Goal: Task Accomplishment & Management: Manage account settings

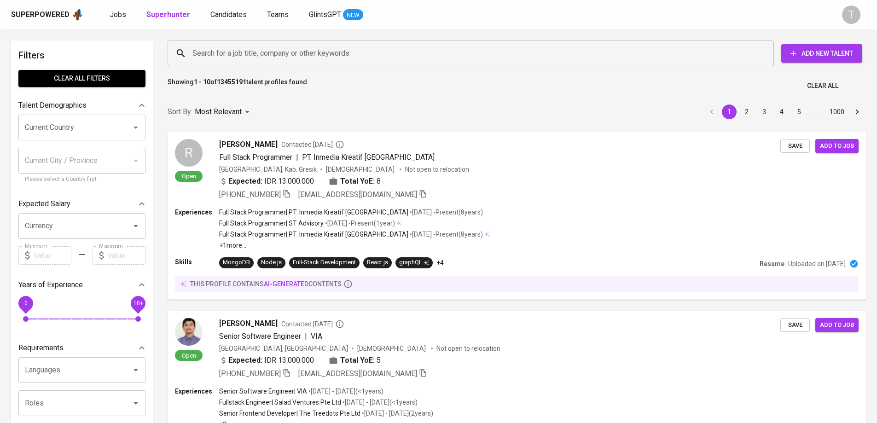
click at [127, 13] on div "Jobs Superhunter Candidates Teams GlintsGPT NEW" at bounding box center [237, 15] width 254 height 12
click at [118, 14] on span "Jobs" at bounding box center [118, 14] width 17 height 9
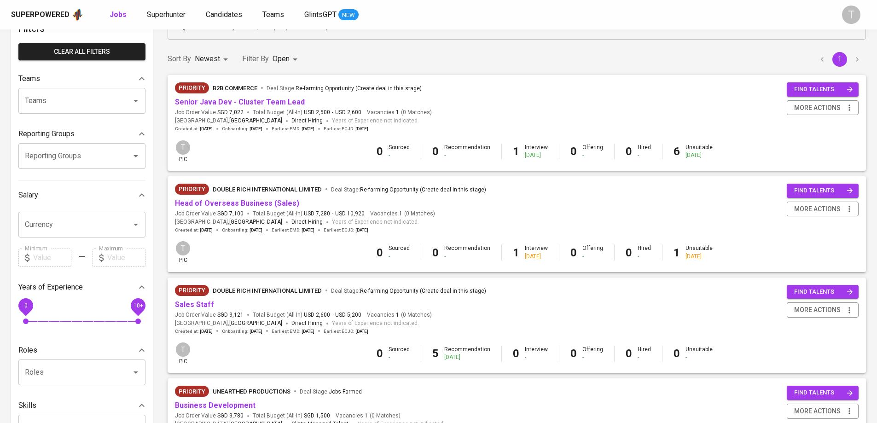
scroll to position [184, 0]
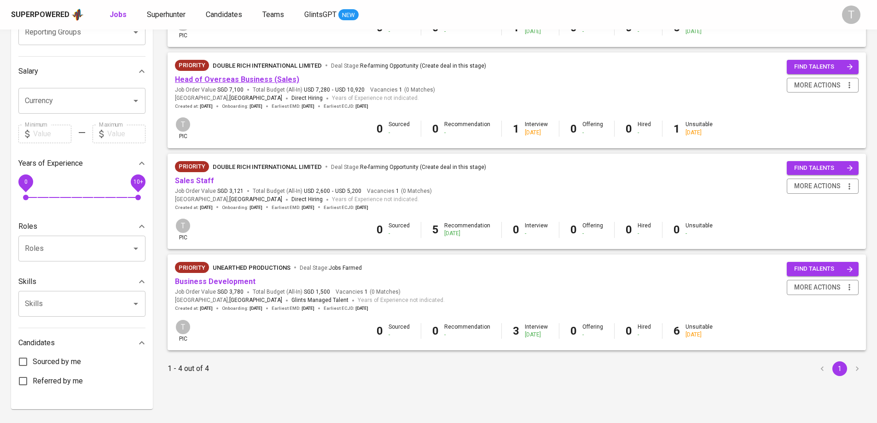
click at [254, 76] on link "Head of Overseas Business (Sales)" at bounding box center [237, 79] width 124 height 9
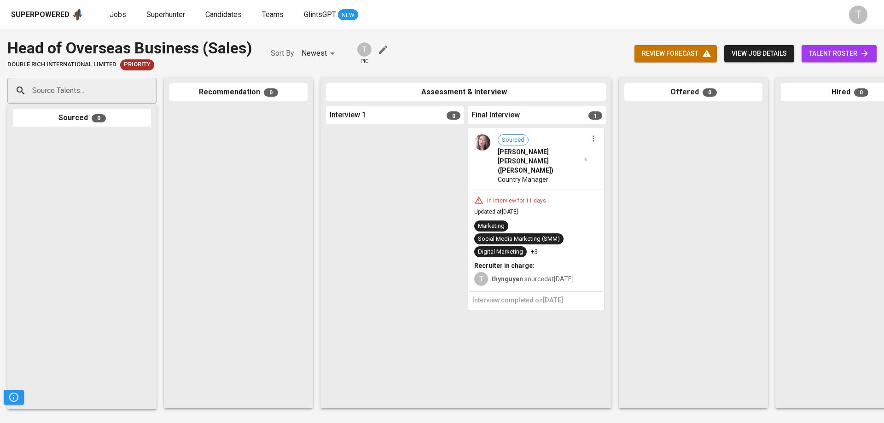
click at [554, 162] on span "[PERSON_NAME] [PERSON_NAME] ([PERSON_NAME])" at bounding box center [539, 161] width 85 height 28
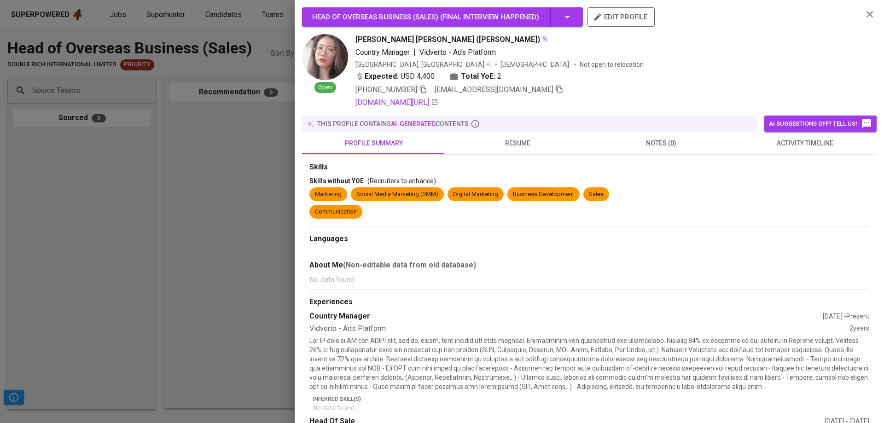
click at [520, 115] on div "Head of Overseas Business (Sales) ( Final Interview happened ) edit profile Ope…" at bounding box center [589, 415] width 574 height 817
click at [522, 142] on span "resume" at bounding box center [517, 144] width 133 height 12
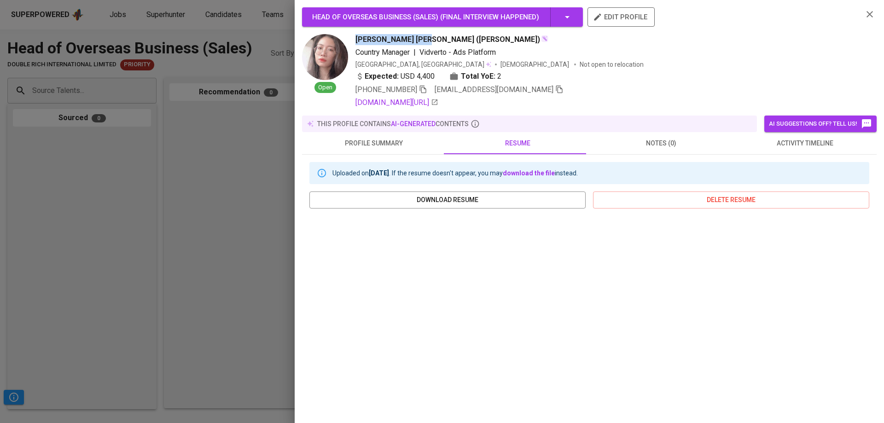
drag, startPoint x: 356, startPoint y: 34, endPoint x: 421, endPoint y: 35, distance: 65.4
click at [421, 35] on span "[PERSON_NAME] [PERSON_NAME] ([PERSON_NAME])" at bounding box center [447, 39] width 185 height 11
drag, startPoint x: 363, startPoint y: 78, endPoint x: 370, endPoint y: 79, distance: 7.4
click at [369, 80] on div "Expected: USD 4,400" at bounding box center [394, 76] width 79 height 11
drag, startPoint x: 286, startPoint y: 38, endPoint x: 289, endPoint y: 43, distance: 6.0
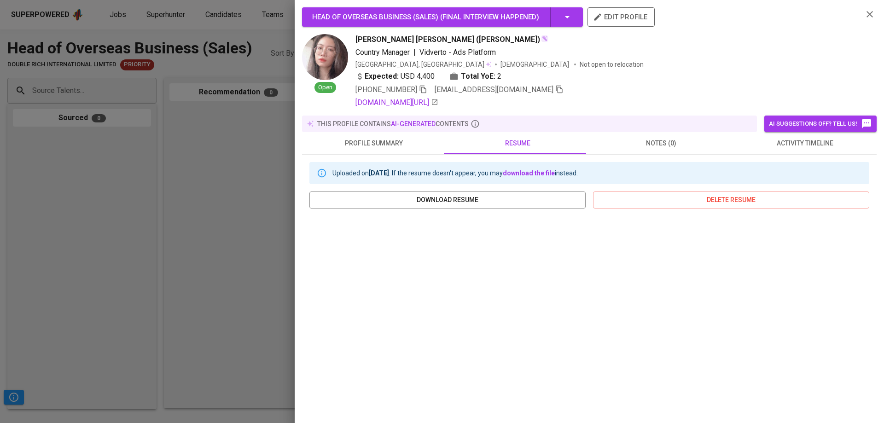
click at [288, 38] on div at bounding box center [442, 211] width 884 height 423
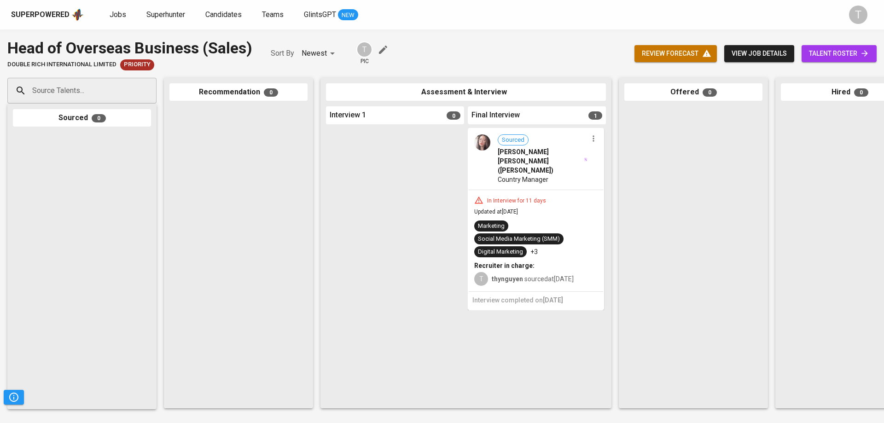
click at [545, 156] on span "[PERSON_NAME] [PERSON_NAME] ([PERSON_NAME])" at bounding box center [539, 161] width 85 height 28
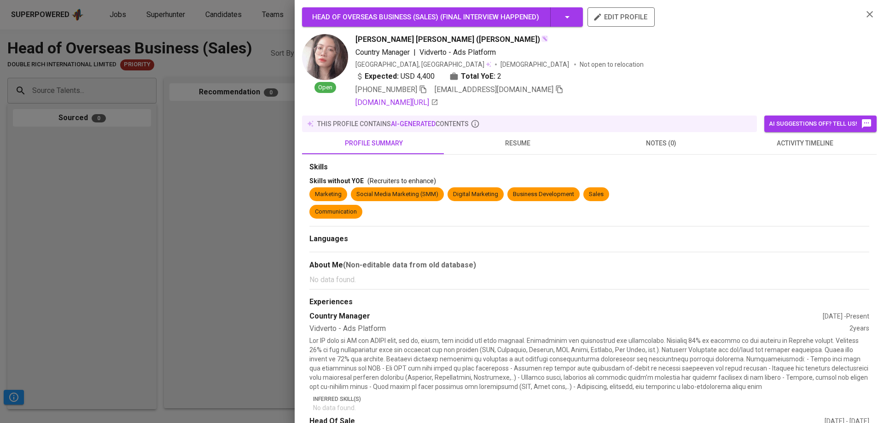
click at [316, 52] on img at bounding box center [325, 57] width 46 height 46
click at [313, 61] on img at bounding box center [325, 57] width 46 height 46
click at [323, 62] on img at bounding box center [325, 57] width 46 height 46
drag, startPoint x: 323, startPoint y: 62, endPoint x: 328, endPoint y: 62, distance: 5.1
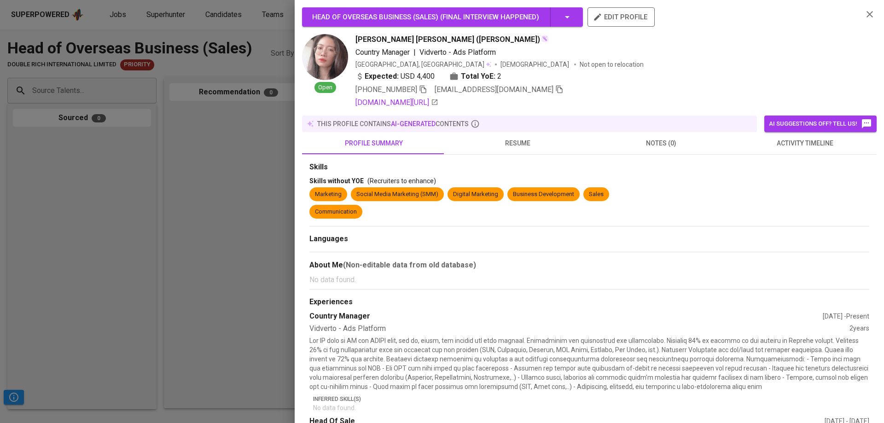
click at [323, 62] on img at bounding box center [325, 57] width 46 height 46
click at [324, 65] on img at bounding box center [325, 57] width 46 height 46
click at [325, 65] on img at bounding box center [325, 57] width 46 height 46
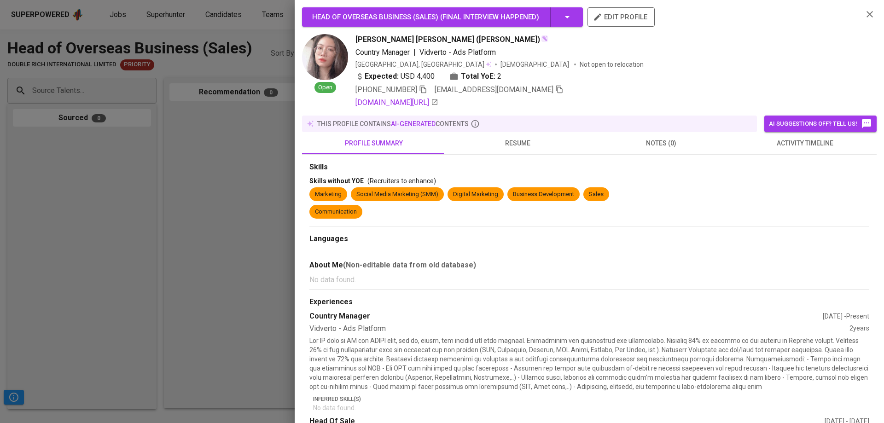
click at [325, 65] on img at bounding box center [325, 57] width 46 height 46
click at [326, 65] on img at bounding box center [325, 57] width 46 height 46
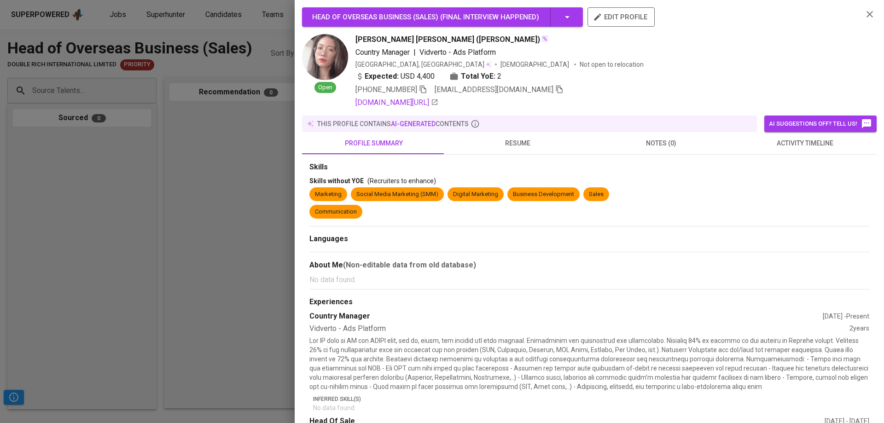
click at [326, 65] on img at bounding box center [325, 57] width 46 height 46
click at [259, 123] on div at bounding box center [442, 211] width 884 height 423
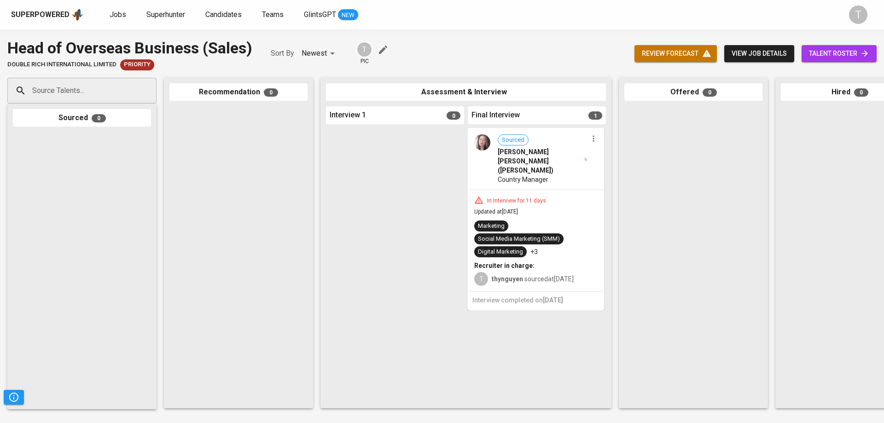
click at [376, 202] on div at bounding box center [395, 265] width 138 height 275
